Goal: Task Accomplishment & Management: Complete application form

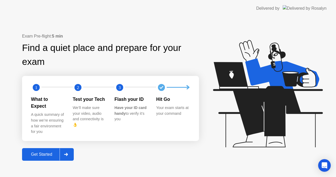
click at [48, 153] on div "Get Started" at bounding box center [42, 154] width 36 height 5
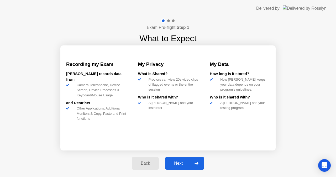
click at [176, 164] on div "Next" at bounding box center [178, 163] width 23 height 5
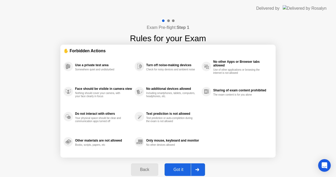
click at [177, 169] on div "Got it" at bounding box center [178, 169] width 25 height 5
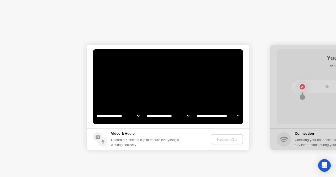
select select "**********"
select select "*******"
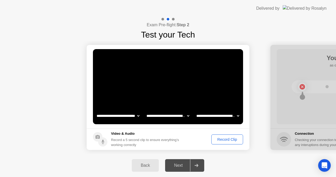
click at [224, 143] on button "Record Clip" at bounding box center [227, 139] width 32 height 10
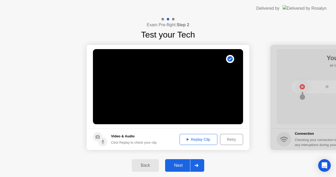
click at [193, 138] on div "Replay Clip" at bounding box center [198, 139] width 34 height 4
click at [181, 167] on div "Next" at bounding box center [178, 165] width 23 height 5
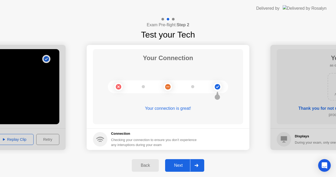
click at [181, 167] on div "Next" at bounding box center [178, 165] width 23 height 5
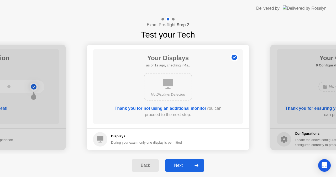
click at [181, 167] on div "Next" at bounding box center [178, 165] width 23 height 5
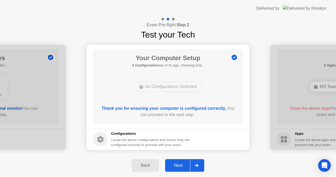
click at [181, 167] on div "Next" at bounding box center [178, 165] width 23 height 5
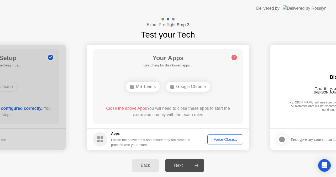
click at [220, 140] on div "Force Close..." at bounding box center [225, 139] width 32 height 4
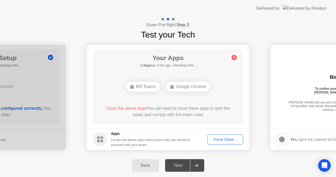
click at [220, 139] on div "Force Close..." at bounding box center [225, 139] width 32 height 4
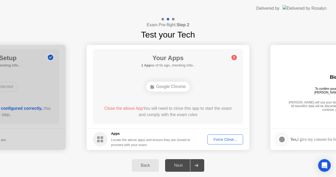
click at [195, 176] on div "Back Next" at bounding box center [168, 165] width 336 height 23
drag, startPoint x: 101, startPoint y: 108, endPoint x: 176, endPoint y: 117, distance: 76.4
click at [173, 118] on div "Close the above App You will need to close this app to start the exam and compl…" at bounding box center [168, 112] width 135 height 15
drag, startPoint x: 196, startPoint y: 115, endPoint x: 133, endPoint y: 102, distance: 64.4
click at [133, 102] on div "Your Apps 1 App as of 1s ago, checking in4s.. Google Chrome Close the above App…" at bounding box center [168, 86] width 150 height 75
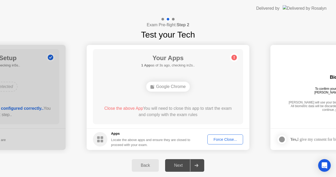
click at [229, 141] on div "Force Close..." at bounding box center [225, 139] width 32 height 4
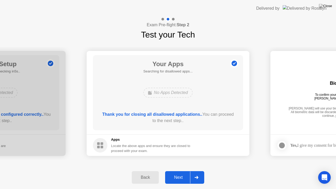
click at [249, 163] on div "**********" at bounding box center [168, 103] width 336 height 125
click at [180, 177] on div "Next" at bounding box center [178, 177] width 23 height 5
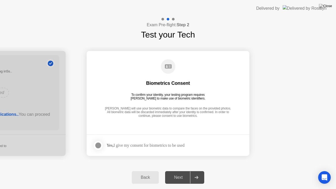
click at [98, 146] on div at bounding box center [98, 145] width 6 height 6
click at [179, 177] on div "Next" at bounding box center [178, 177] width 23 height 5
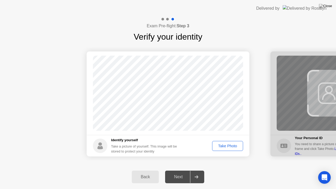
click at [225, 147] on div "Take Photo" at bounding box center [227, 146] width 27 height 4
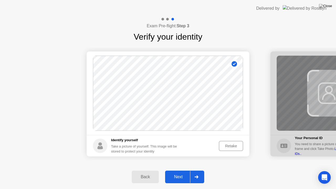
click at [181, 177] on div "Next" at bounding box center [178, 177] width 23 height 5
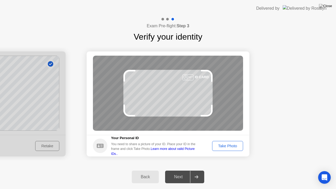
click at [234, 147] on div "Take Photo" at bounding box center [227, 146] width 27 height 4
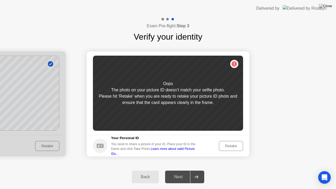
click at [210, 111] on div "Oops The photo on your picture ID doesn’t match your selfie photo. Please hit '…" at bounding box center [168, 93] width 150 height 75
click at [235, 65] on div "Oops The photo on your picture ID doesn’t match your selfie photo. Please hit '…" at bounding box center [168, 93] width 150 height 75
click at [233, 147] on div "Retake" at bounding box center [231, 146] width 20 height 4
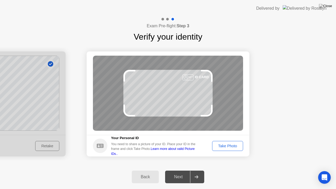
click at [233, 148] on div "Take Photo" at bounding box center [227, 146] width 27 height 4
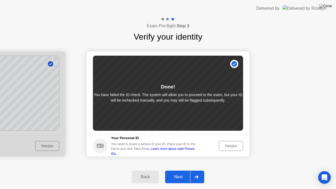
click at [233, 148] on div "Retake" at bounding box center [231, 146] width 20 height 4
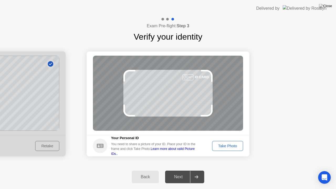
click at [233, 148] on div "Take Photo" at bounding box center [227, 146] width 27 height 4
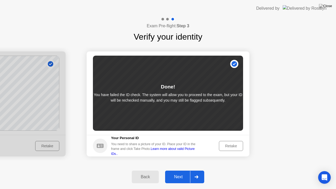
click at [233, 147] on div "Retake" at bounding box center [231, 146] width 20 height 4
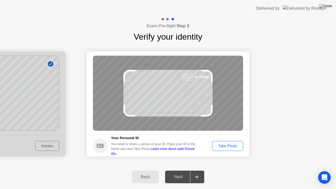
click at [148, 156] on footer "Your Personal ID You need to share a picture of your ID. Place your ID in the f…" at bounding box center [168, 146] width 163 height 22
click at [220, 148] on div "Take Photo" at bounding box center [227, 146] width 27 height 4
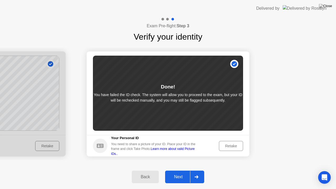
click at [229, 145] on div "Retake" at bounding box center [231, 146] width 20 height 4
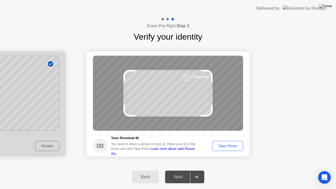
click at [229, 145] on div "Take Photo" at bounding box center [227, 146] width 27 height 4
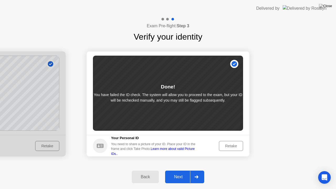
click at [183, 176] on div "Next" at bounding box center [178, 177] width 23 height 5
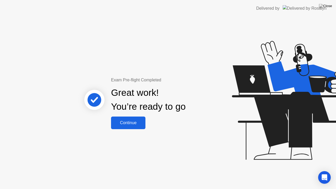
click at [124, 124] on div "Continue" at bounding box center [128, 123] width 31 height 5
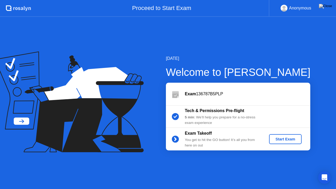
click at [285, 140] on div "Start Exam" at bounding box center [285, 139] width 28 height 4
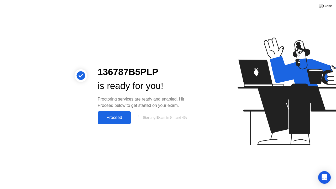
click at [108, 121] on button "Proceed" at bounding box center [114, 117] width 33 height 13
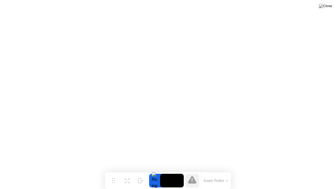
click at [212, 177] on button "Exam Rules" at bounding box center [216, 180] width 28 height 5
